Goal: Find specific page/section: Find specific page/section

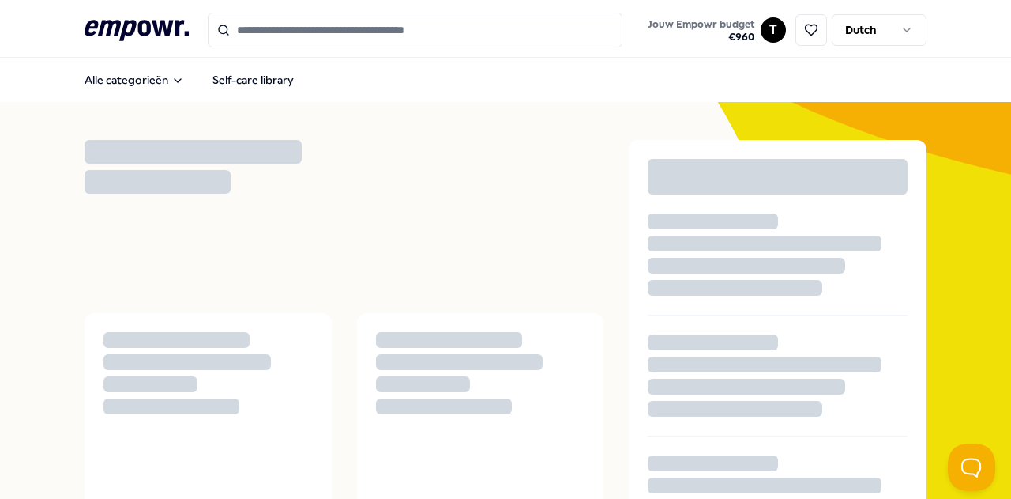
scroll to position [298, 0]
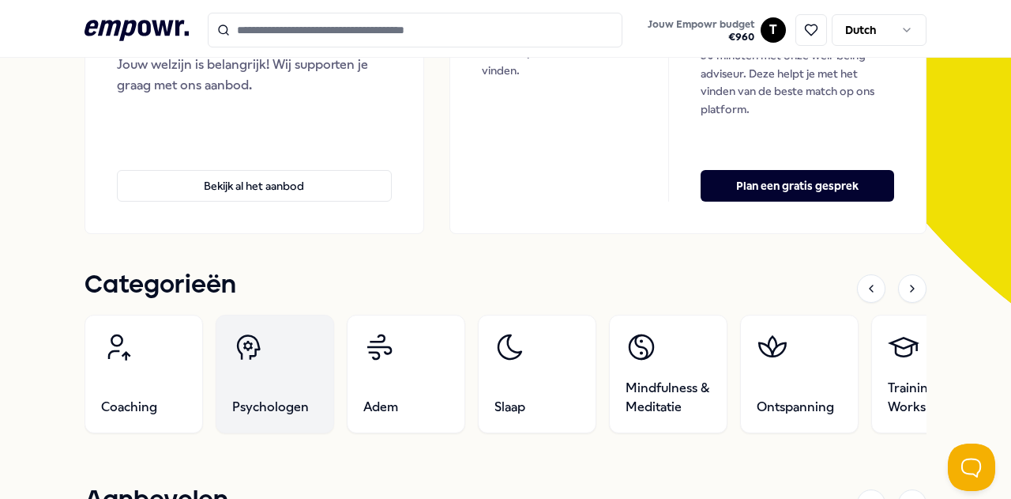
click at [278, 363] on link "Psychologen" at bounding box center [275, 373] width 119 height 119
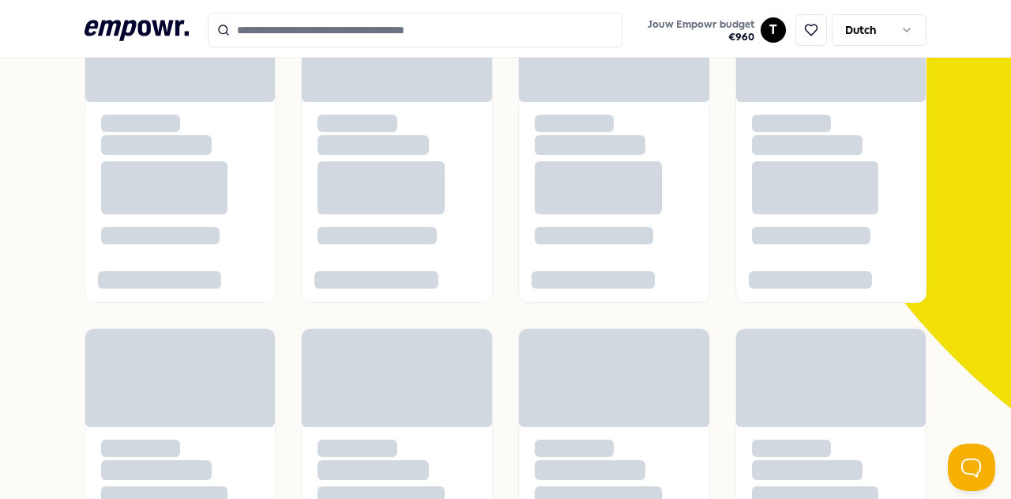
scroll to position [102, 0]
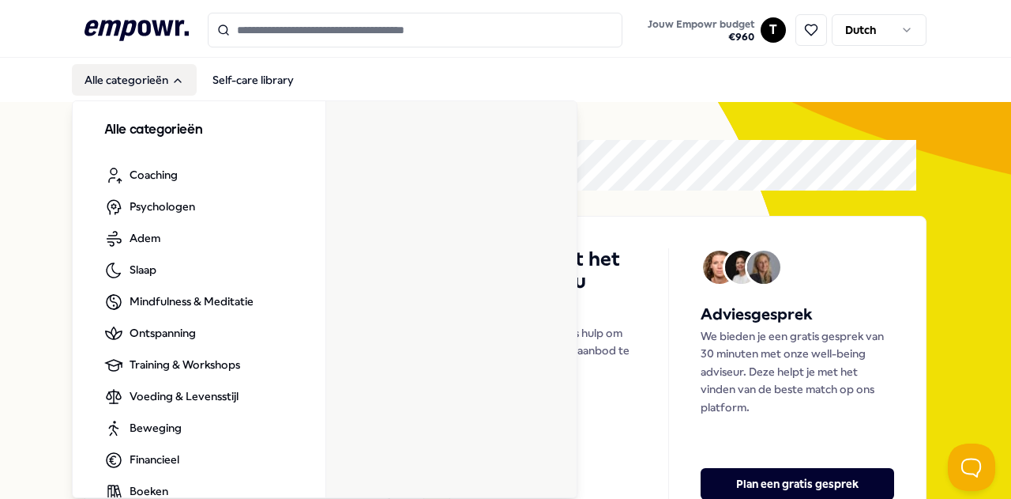
click at [119, 86] on button "Alle categorieën" at bounding box center [134, 80] width 125 height 32
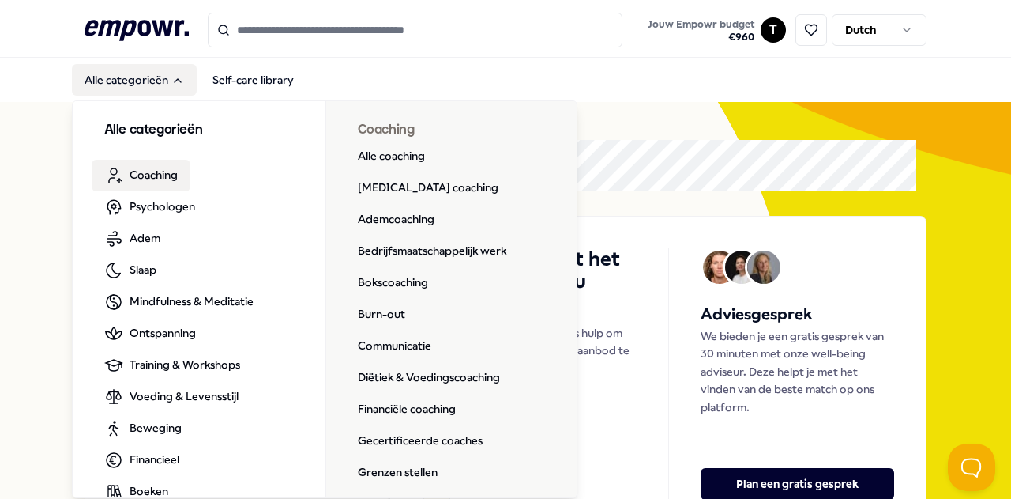
click at [154, 171] on span "Coaching" at bounding box center [154, 174] width 48 height 17
